Goal: Transaction & Acquisition: Subscribe to service/newsletter

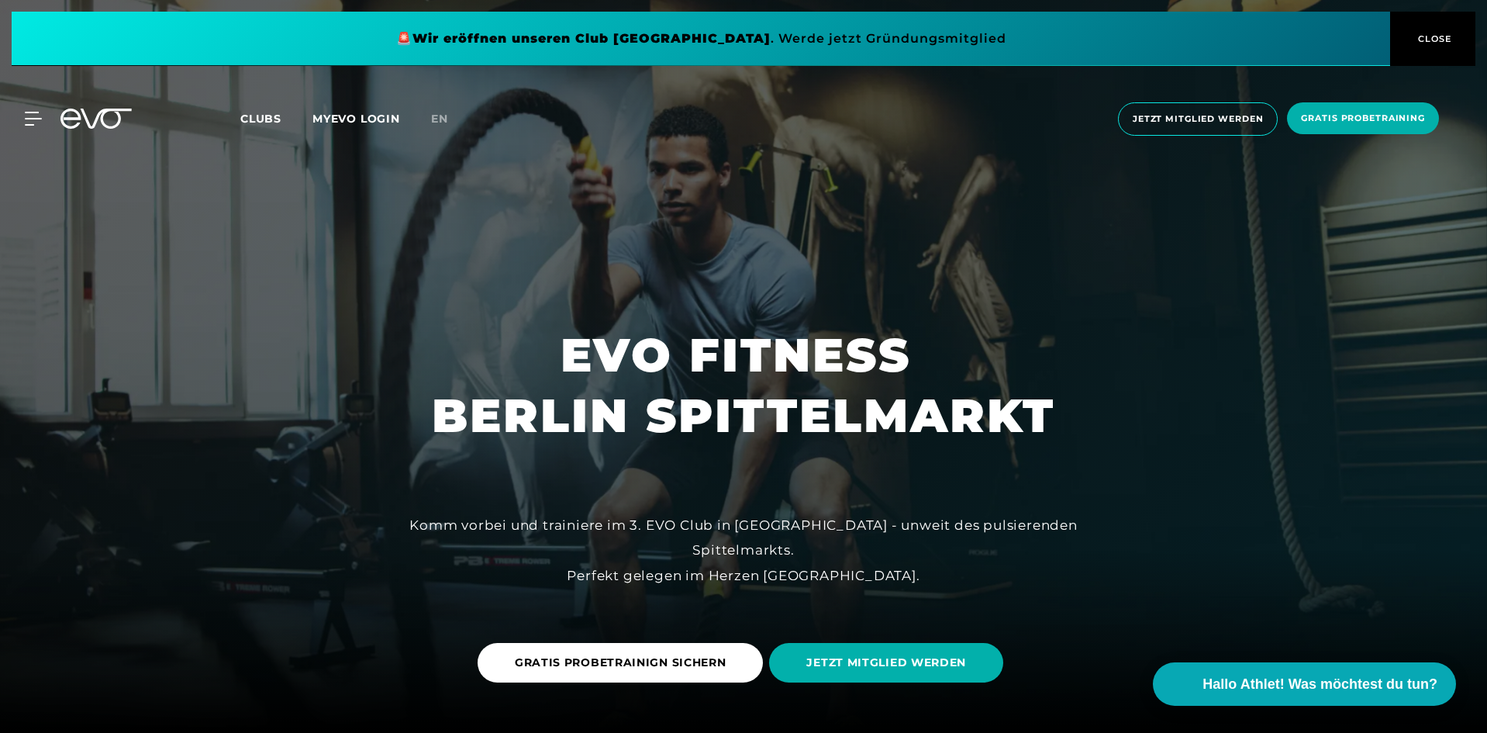
click at [1427, 34] on span "CLOSE" at bounding box center [1433, 39] width 38 height 14
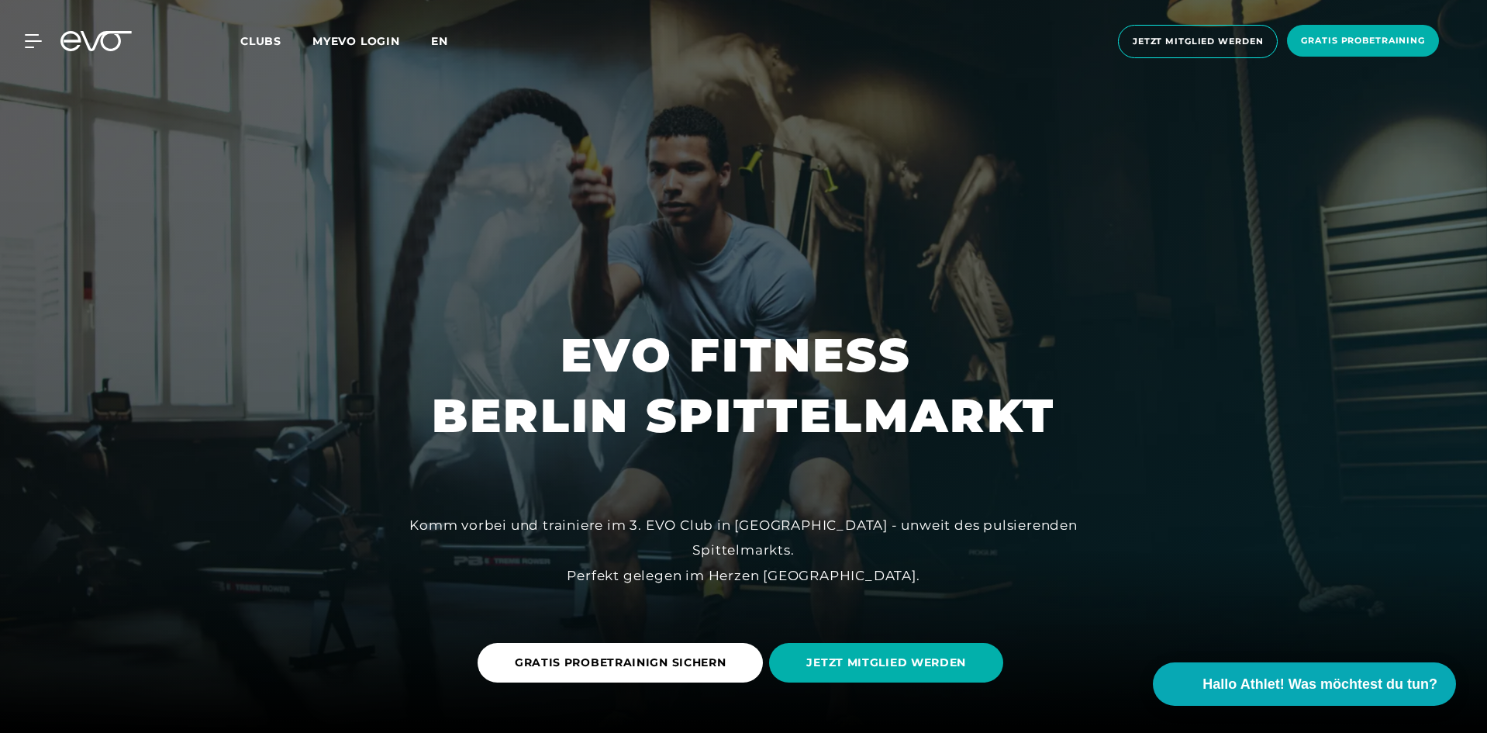
click at [435, 32] on div "MyEVO Login Über EVO Mitgliedschaften Probetraining TAGESPASS EVO Studios [GEOG…" at bounding box center [743, 41] width 1481 height 58
click at [443, 39] on span "en" at bounding box center [439, 41] width 17 height 14
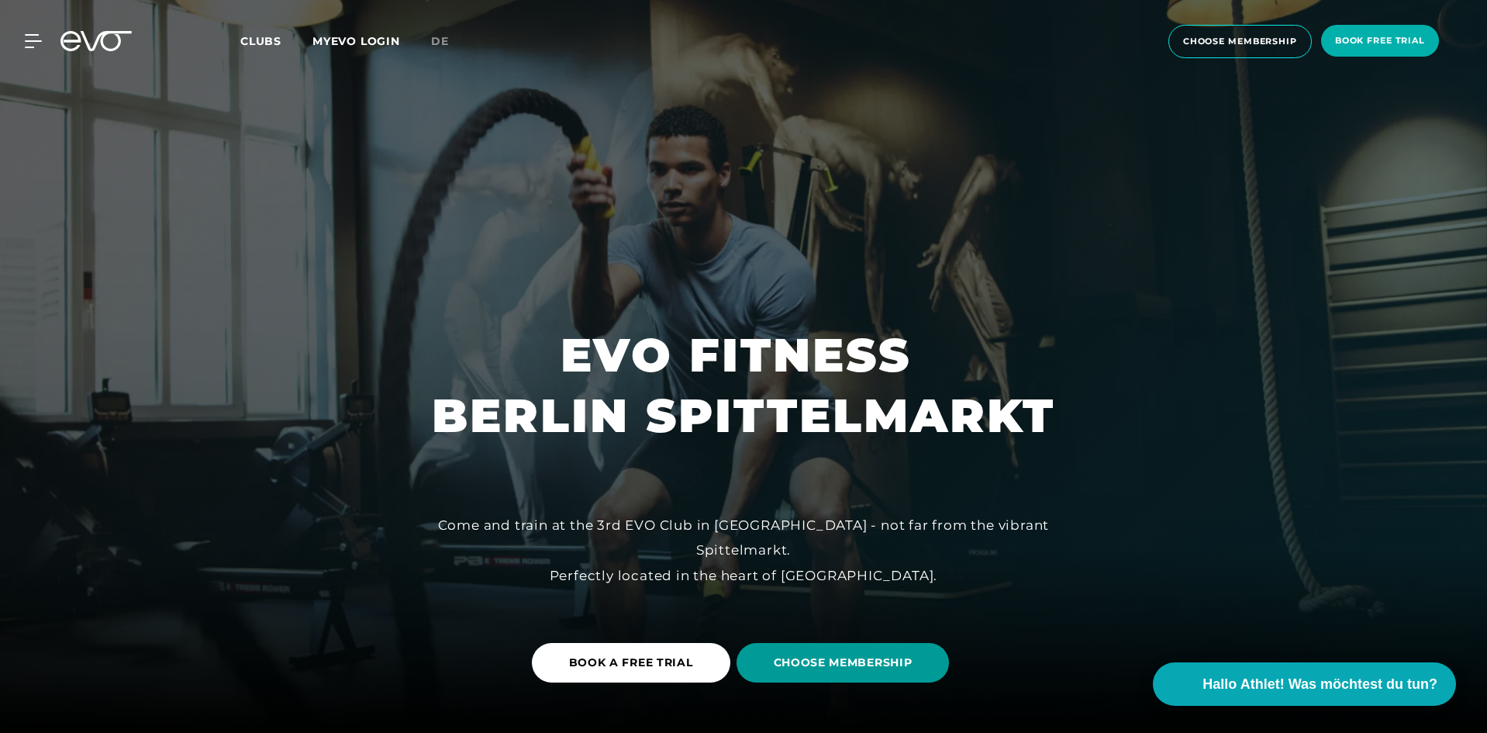
click at [844, 661] on span "CHOOSE MEMBERSHIP" at bounding box center [843, 662] width 139 height 16
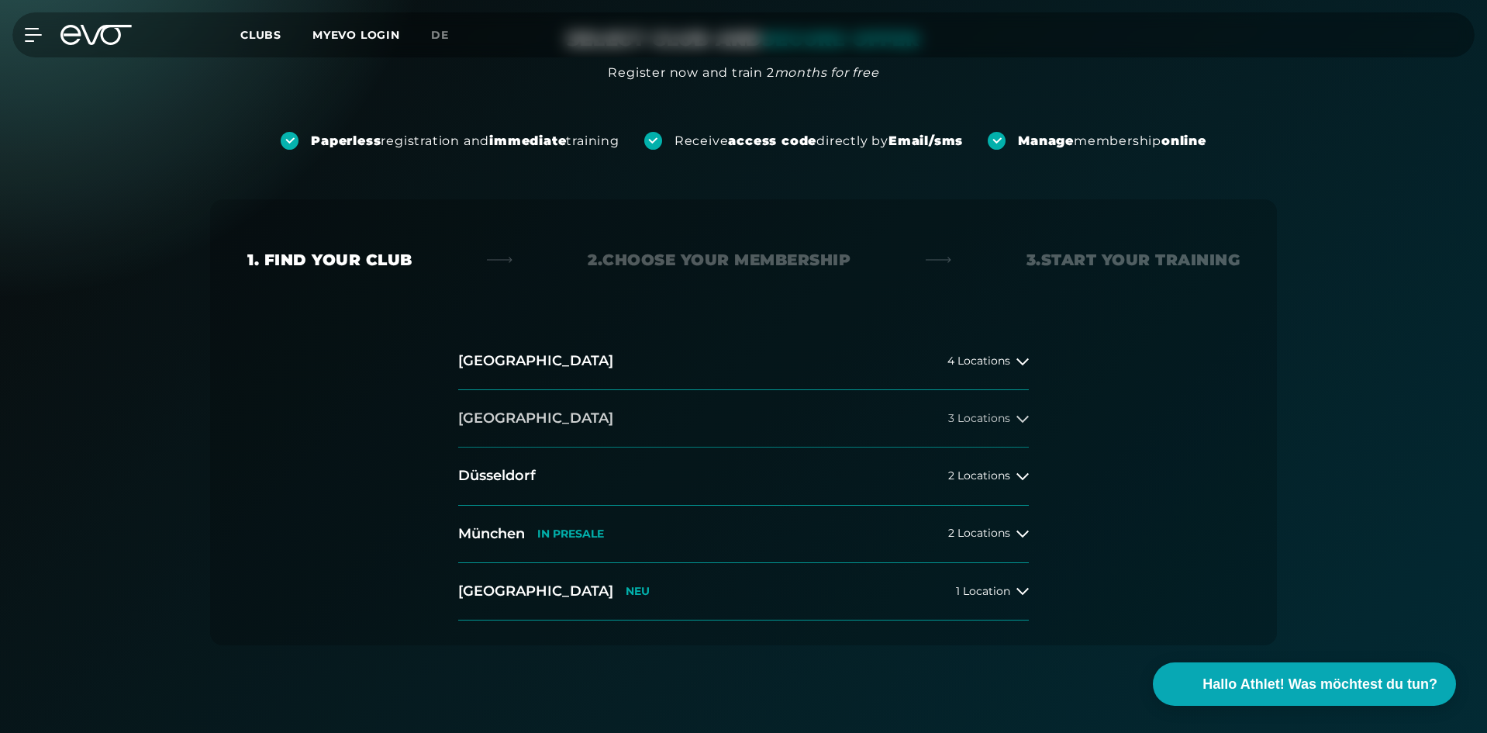
scroll to position [155, 0]
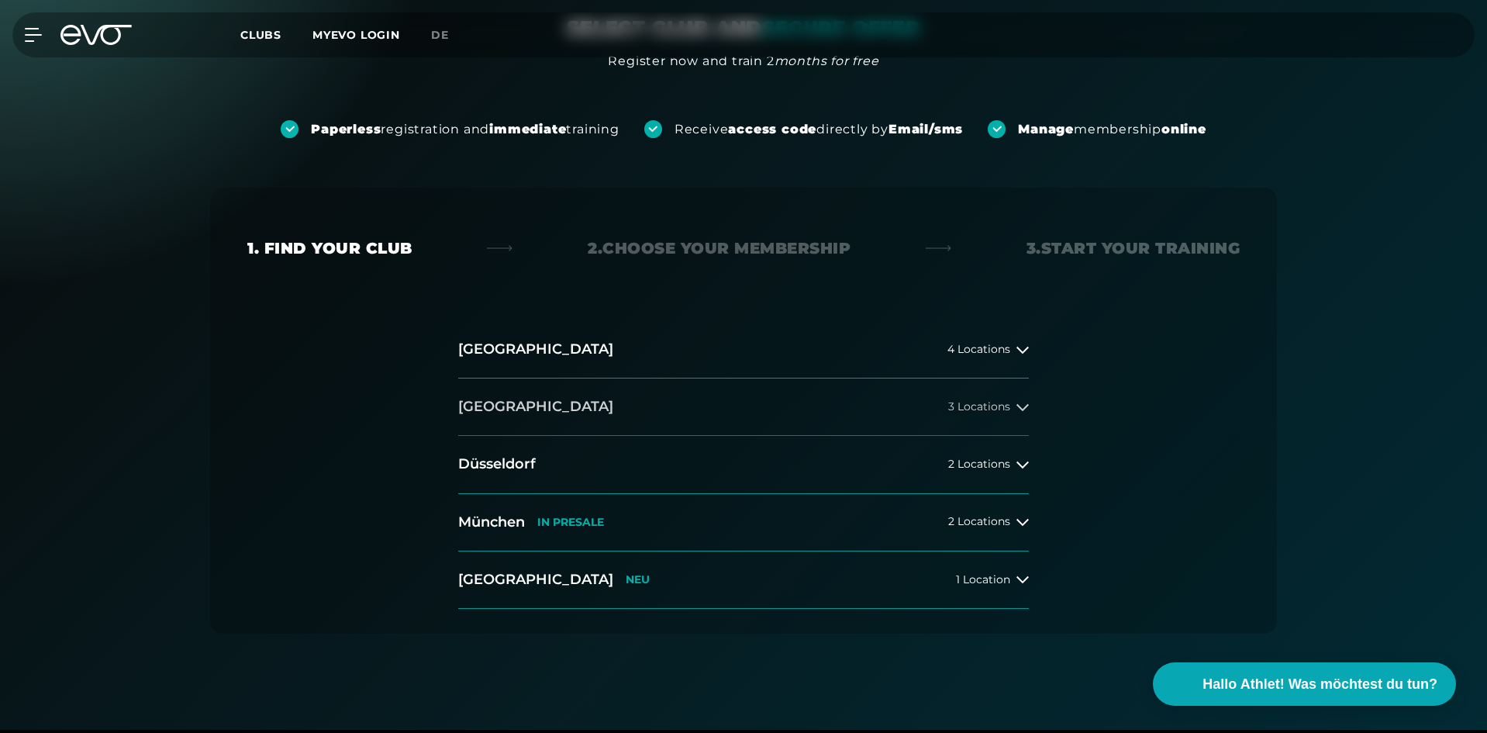
click at [961, 406] on span "3 Locations" at bounding box center [979, 407] width 62 height 12
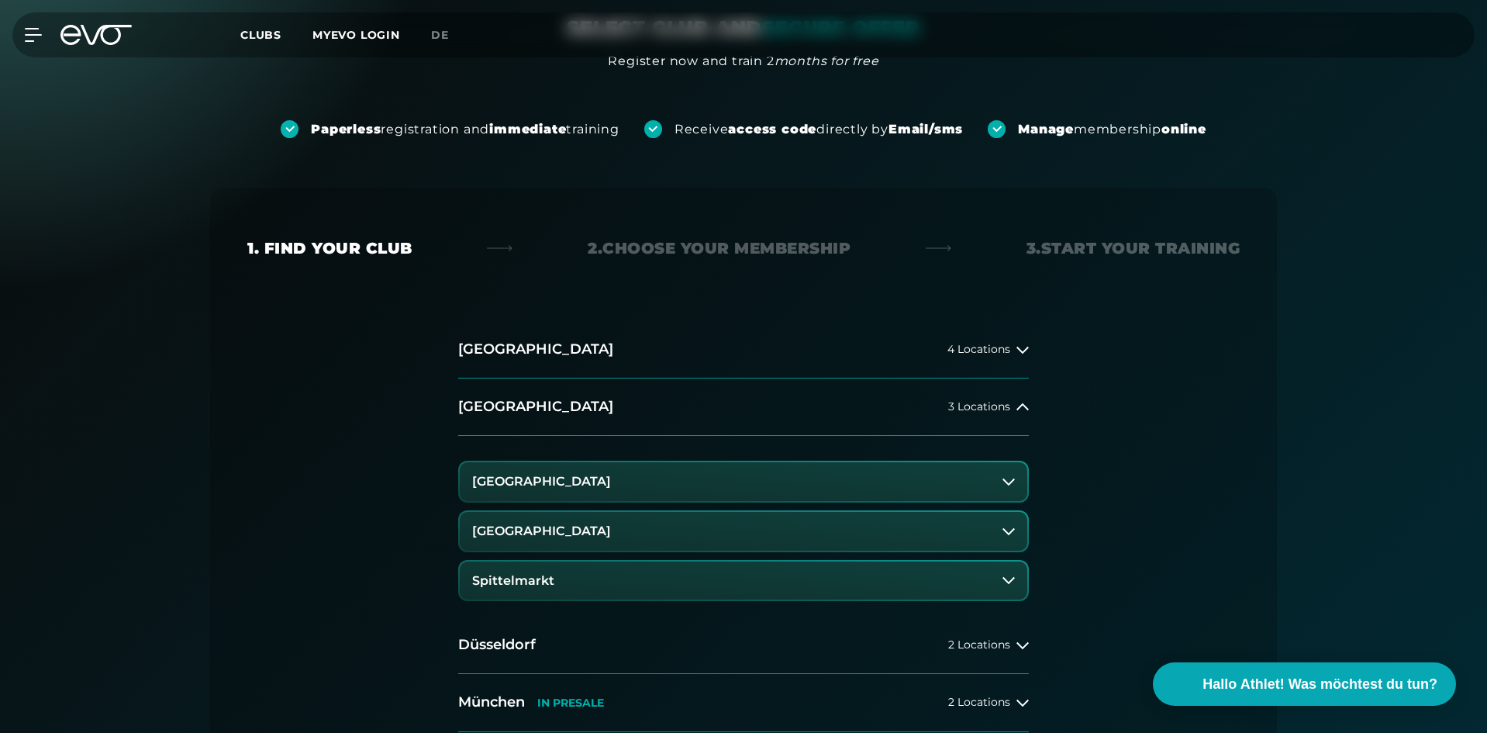
click at [600, 577] on button "Spittelmarkt" at bounding box center [744, 580] width 568 height 39
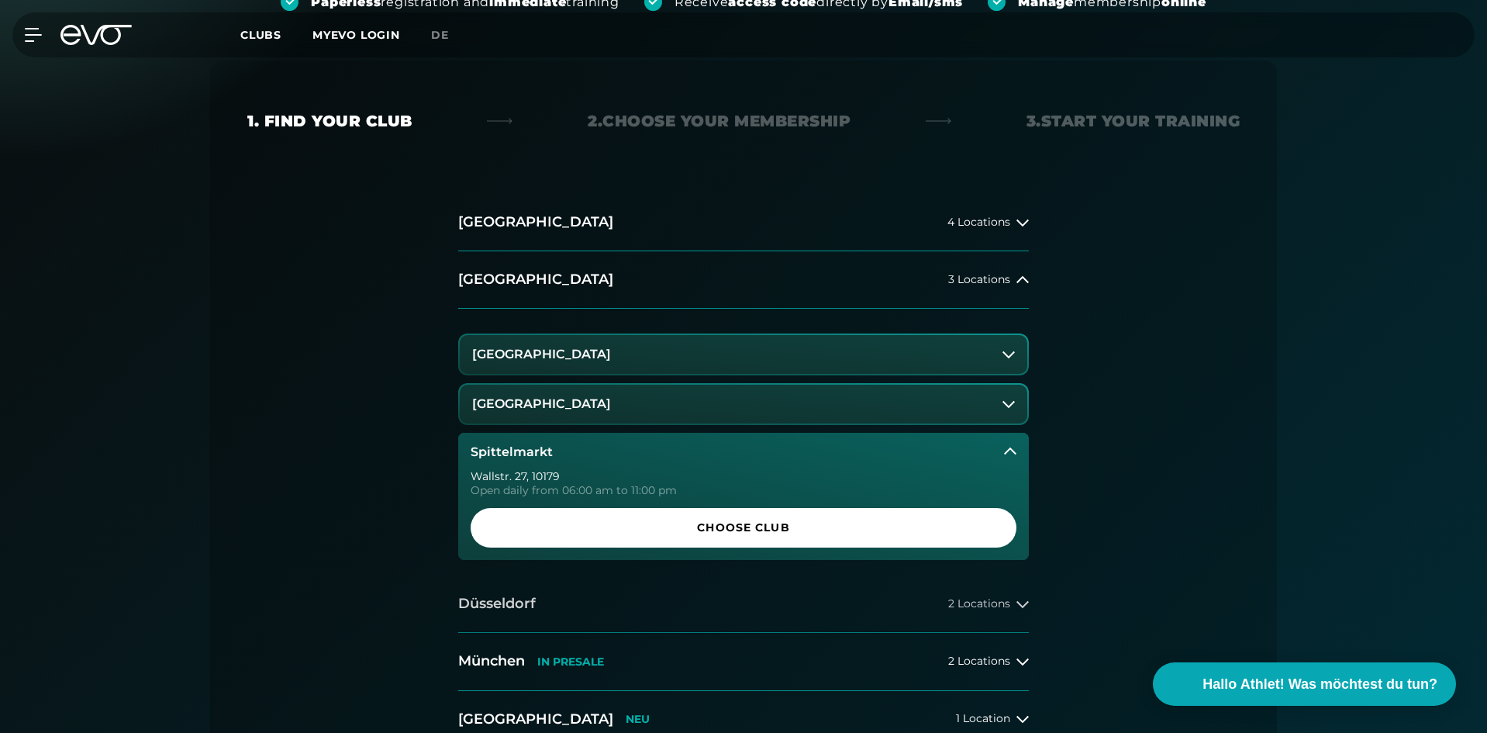
scroll to position [310, 0]
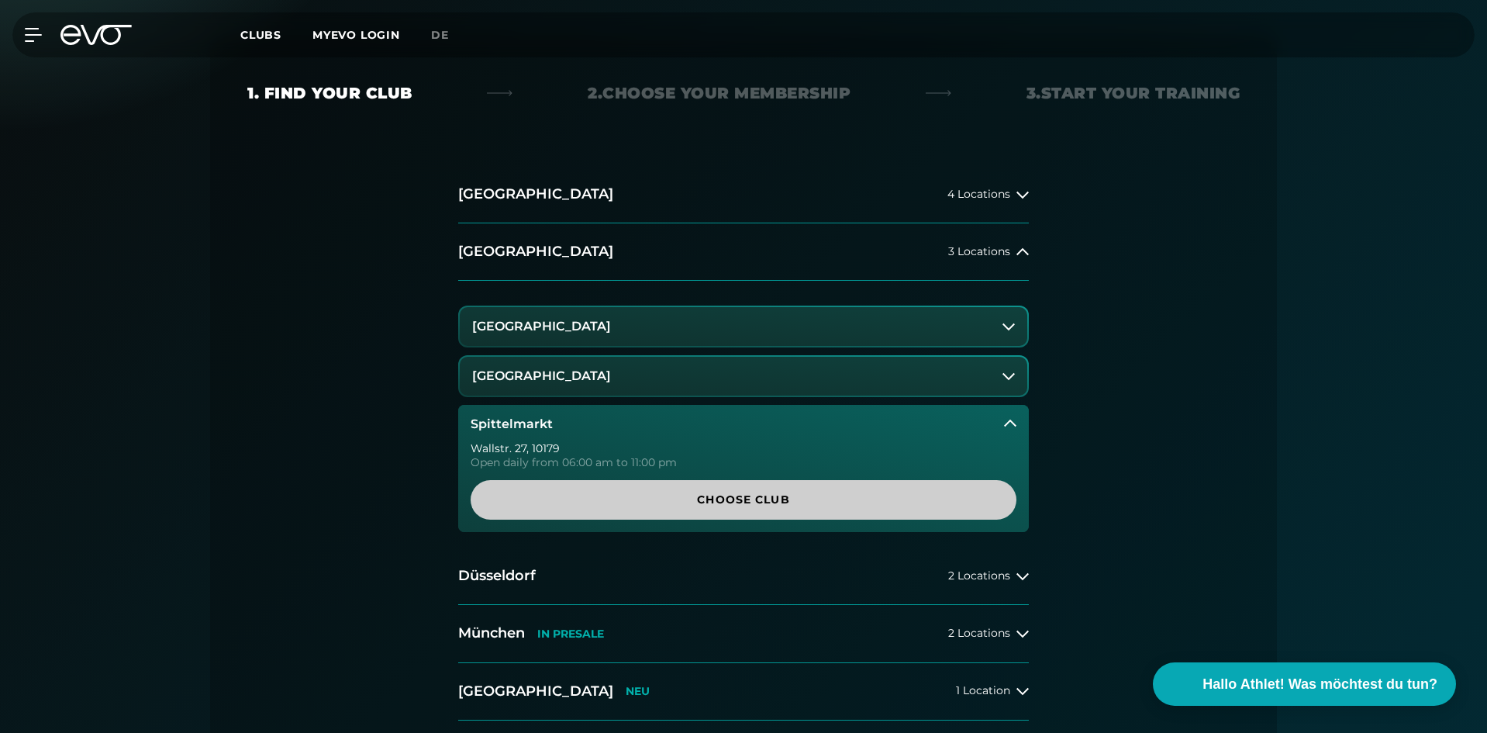
click at [696, 499] on span "Choose Club" at bounding box center [743, 500] width 471 height 16
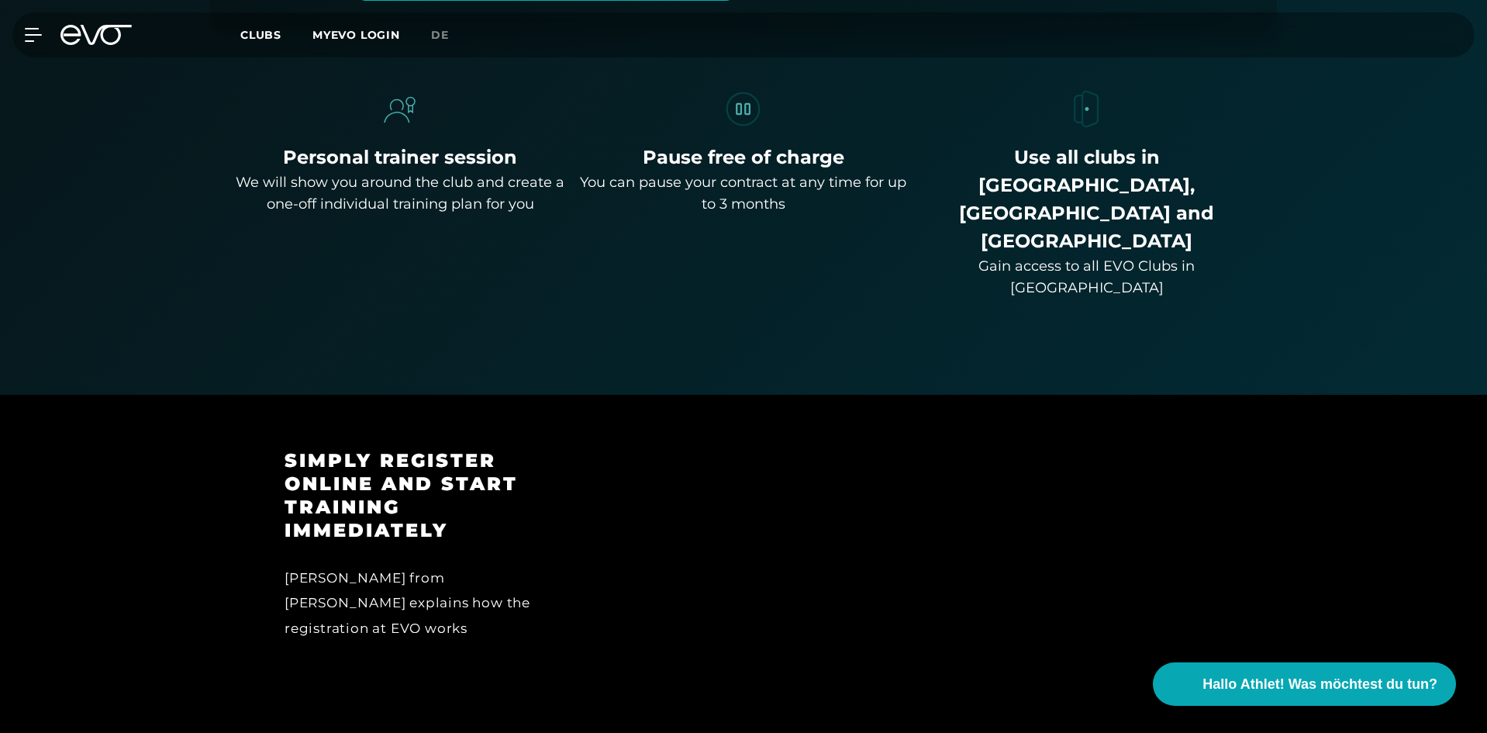
scroll to position [1351, 0]
